Goal: Task Accomplishment & Management: Use online tool/utility

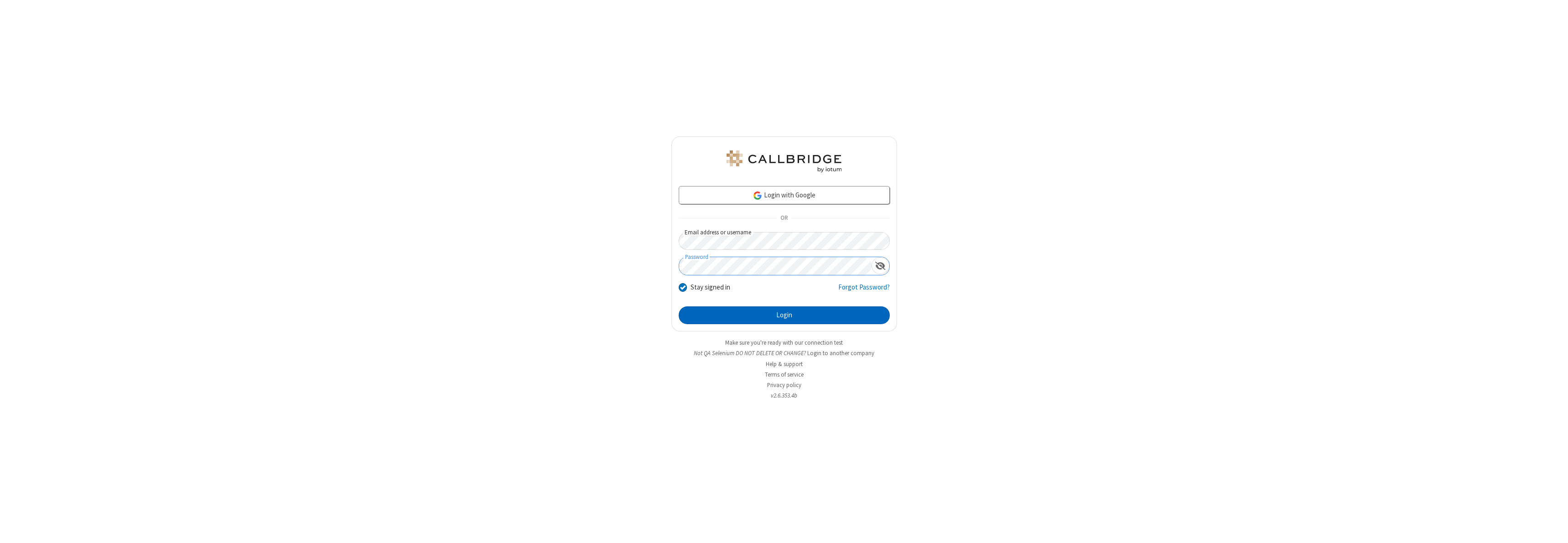
click at [784, 315] on button "Login" at bounding box center [784, 315] width 211 height 18
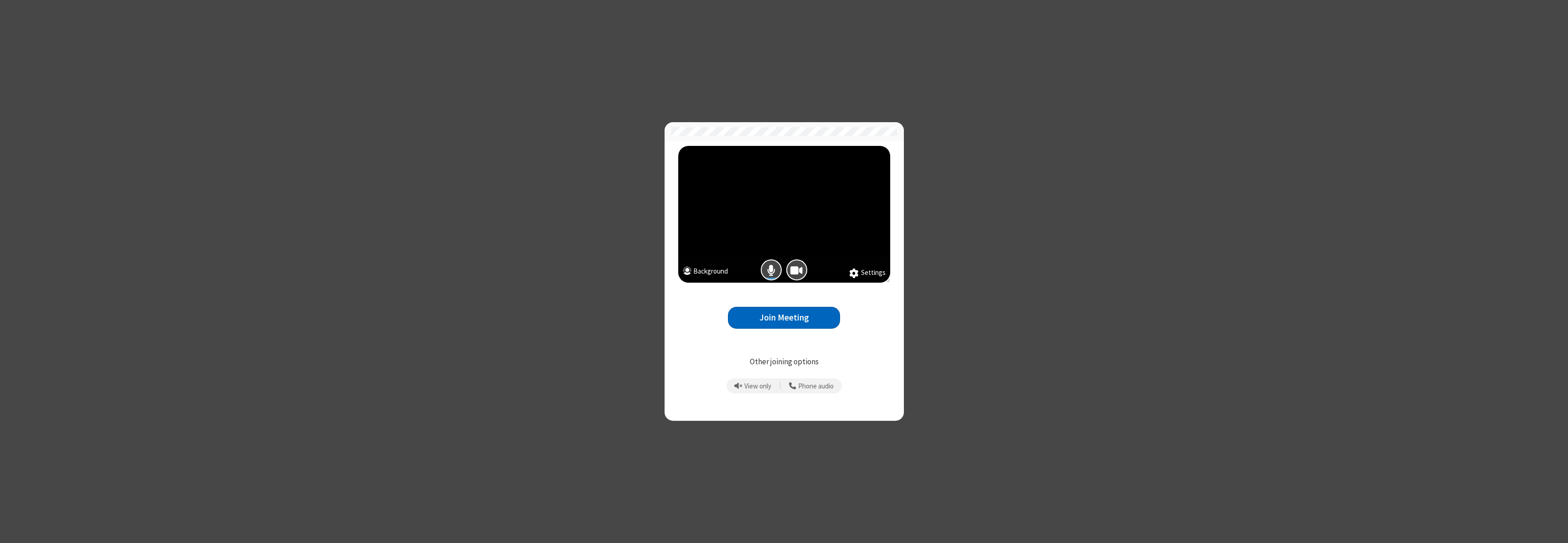
click at [784, 317] on button "Join Meeting" at bounding box center [784, 318] width 112 height 23
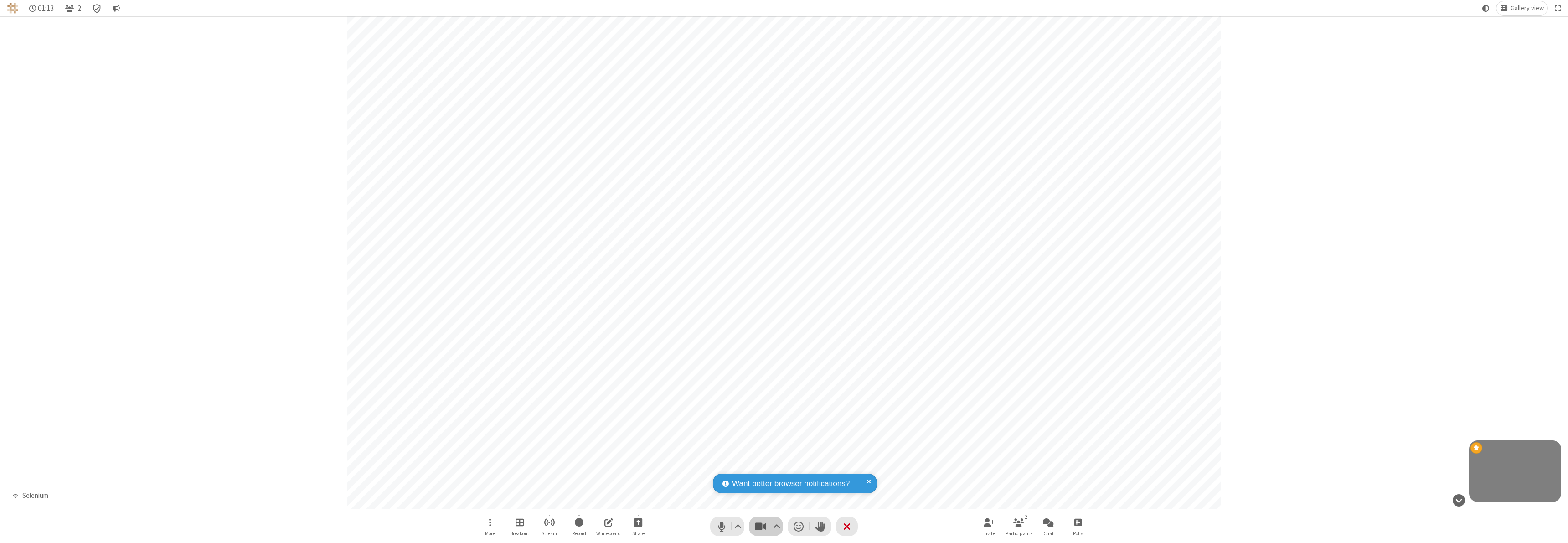
click at [766, 526] on span "Stop video (⌘+Shift+V)" at bounding box center [760, 527] width 13 height 13
click at [766, 526] on span "Start video (⌘+Shift+V)" at bounding box center [760, 527] width 13 height 13
